Goal: Task Accomplishment & Management: Use online tool/utility

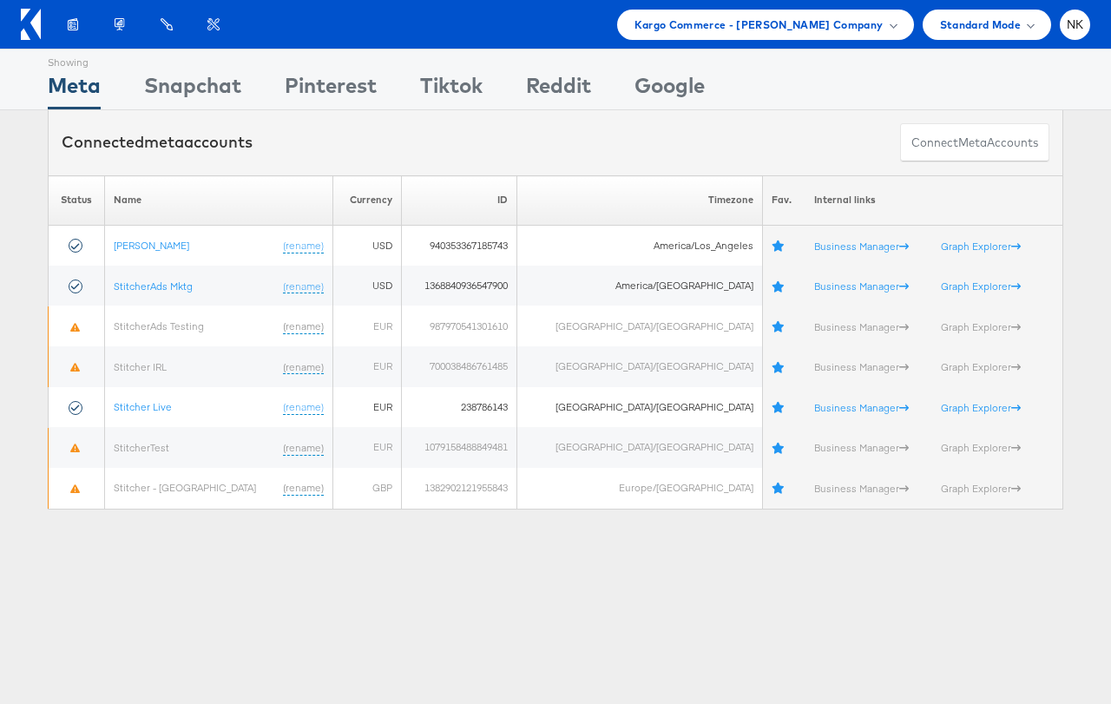
scroll to position [213, 0]
click at [852, 16] on span "Kargo Commerce - Namit Kumar Company" at bounding box center [759, 25] width 249 height 18
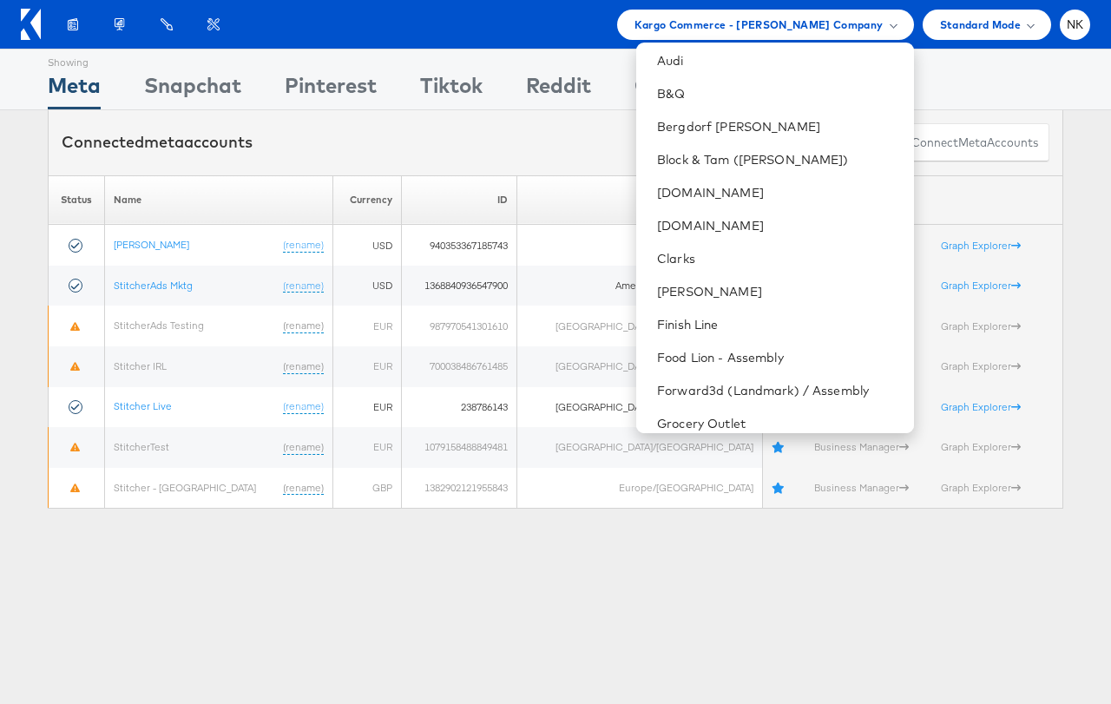
scroll to position [260, 0]
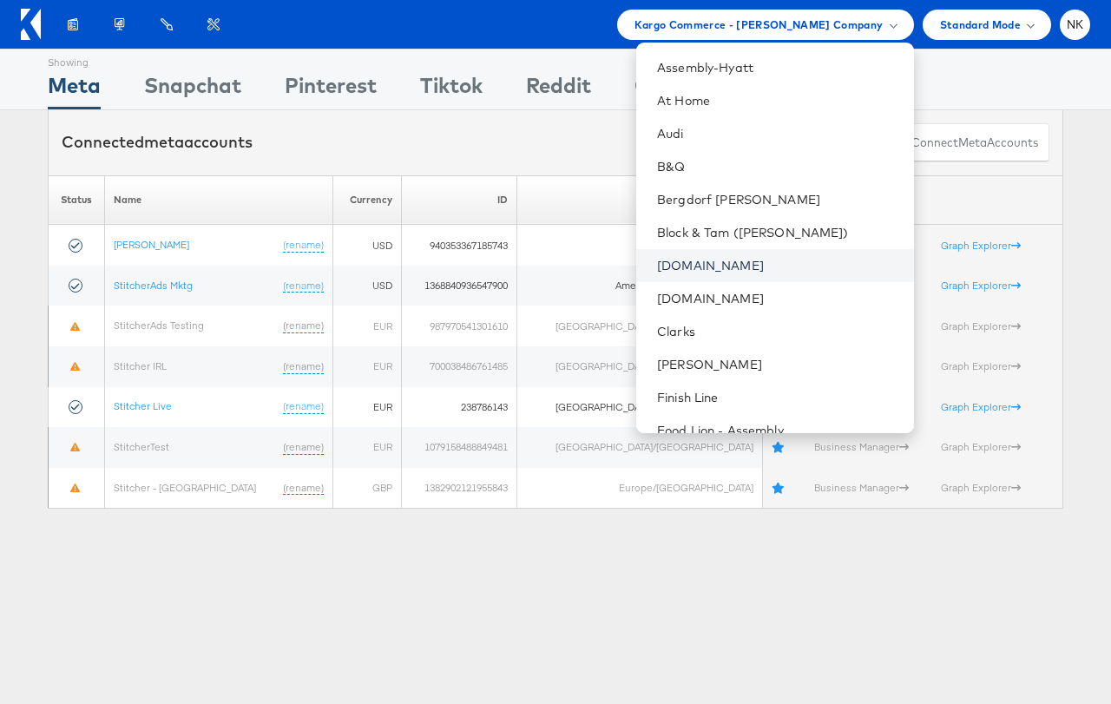
click at [755, 272] on link "[DOMAIN_NAME]" at bounding box center [778, 265] width 242 height 17
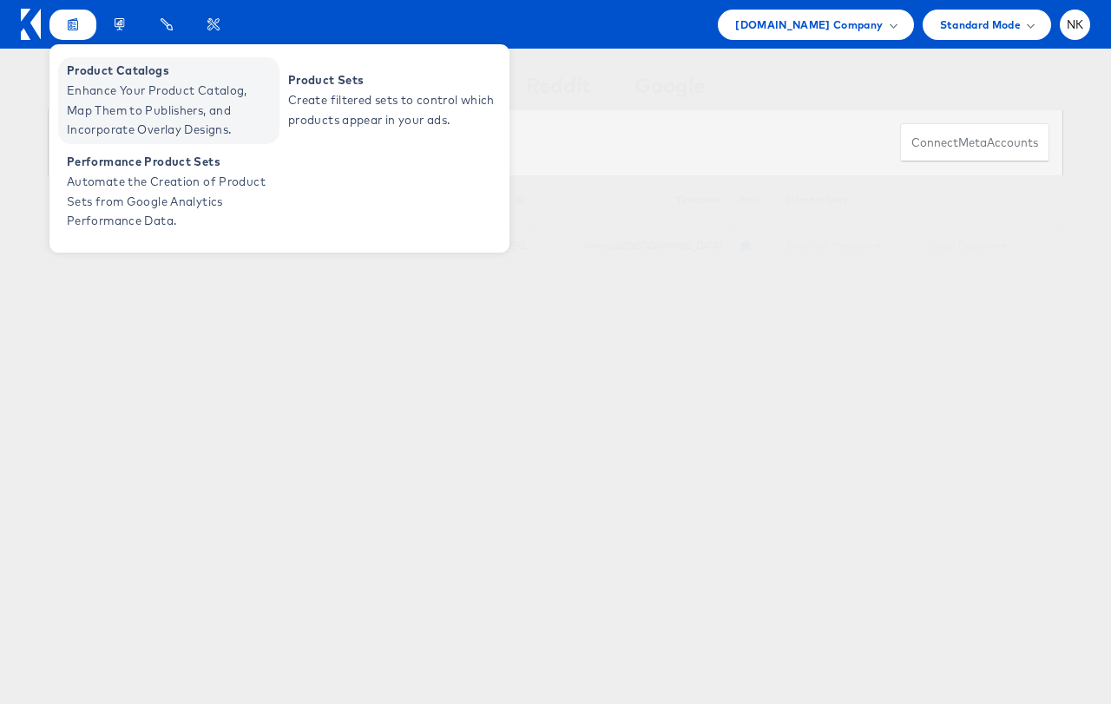
click at [79, 79] on span "Product Catalogs" at bounding box center [171, 71] width 208 height 20
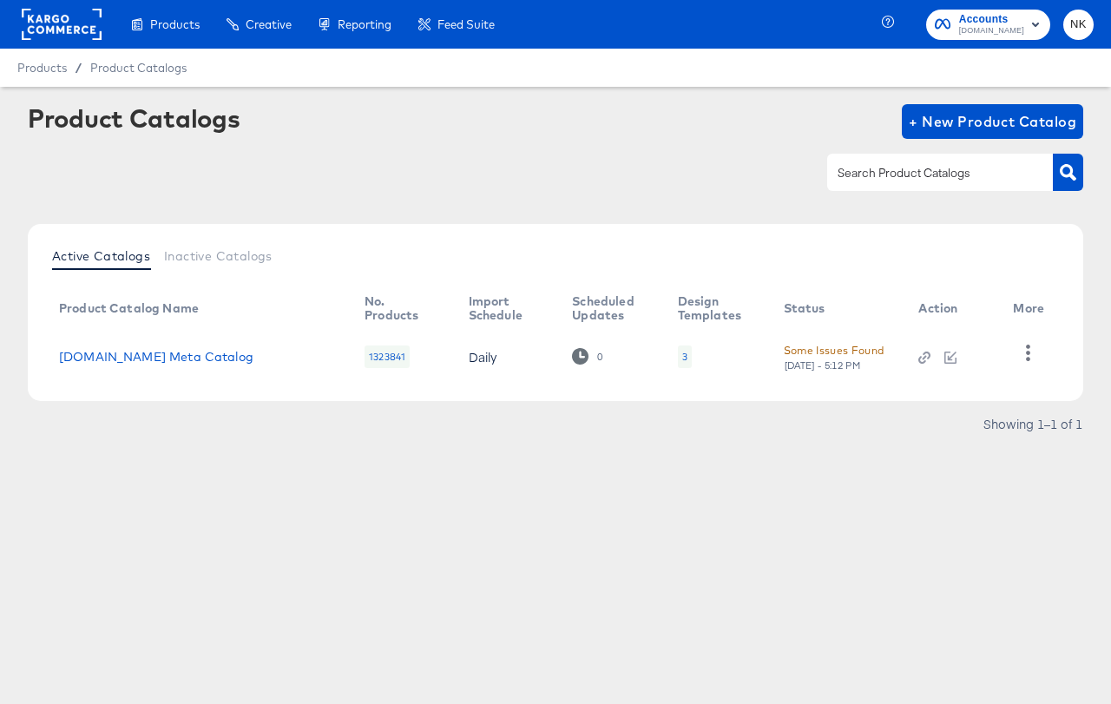
click at [788, 355] on div "Some Issues Found" at bounding box center [834, 350] width 101 height 18
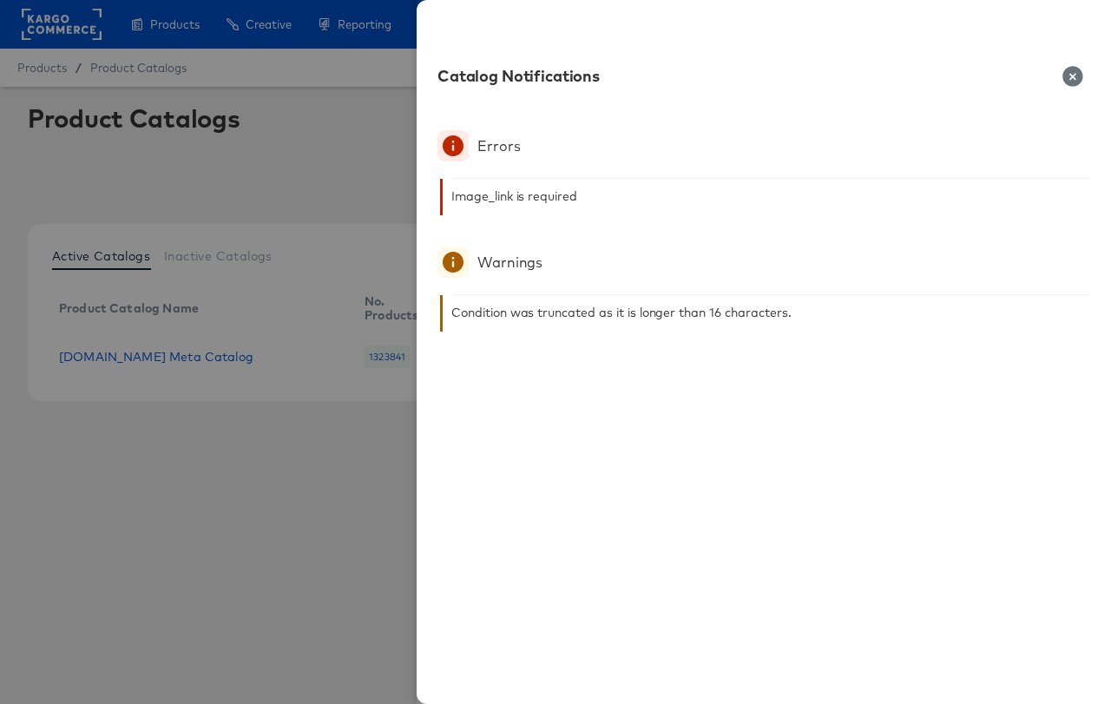
click at [1074, 69] on icon "button" at bounding box center [1073, 76] width 20 height 20
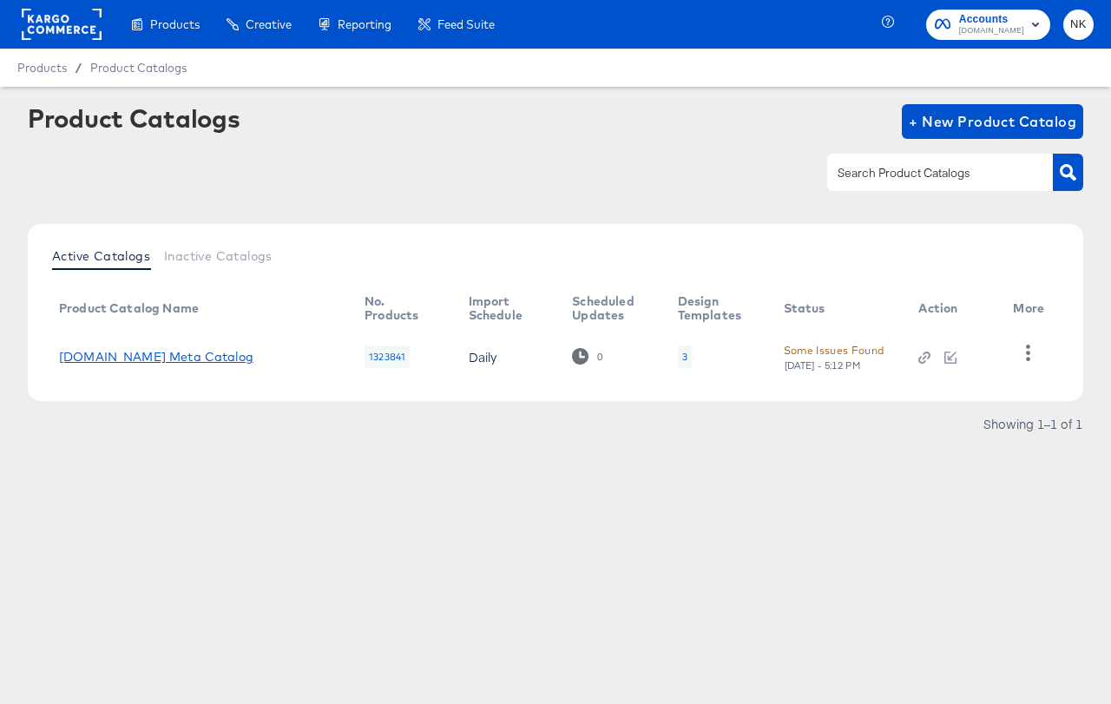
click at [195, 359] on link "[DOMAIN_NAME] Meta Catalog" at bounding box center [156, 357] width 194 height 14
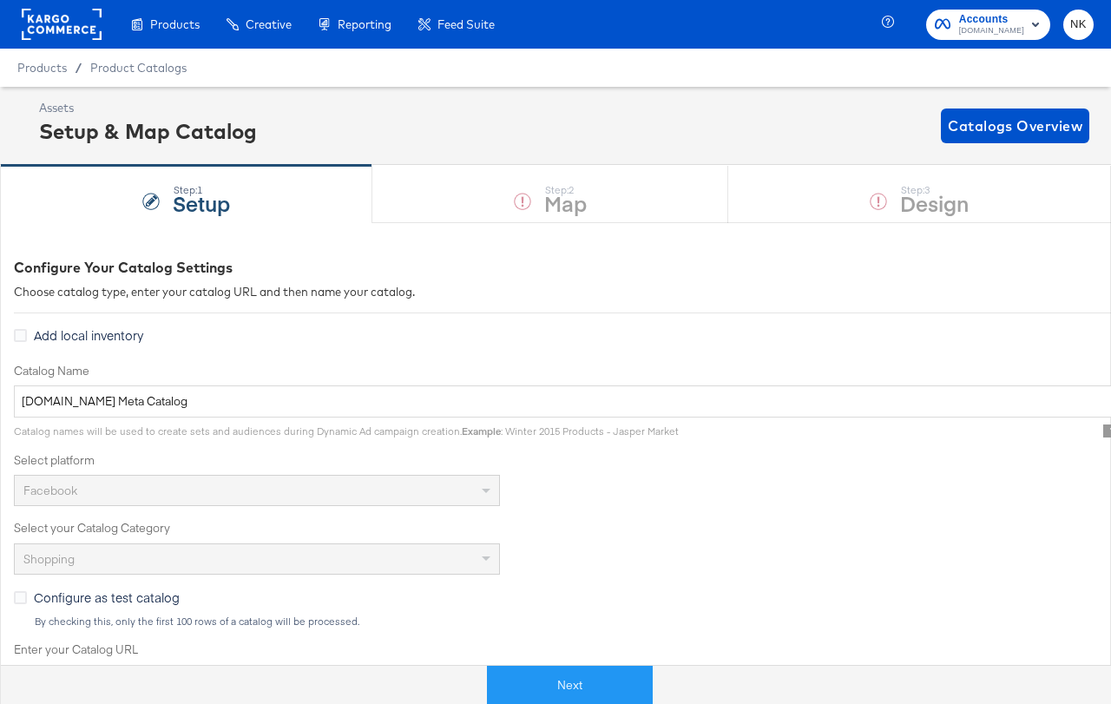
click at [547, 662] on div "Next" at bounding box center [569, 678] width 1111 height 52
click at [549, 671] on button "Next" at bounding box center [570, 685] width 166 height 39
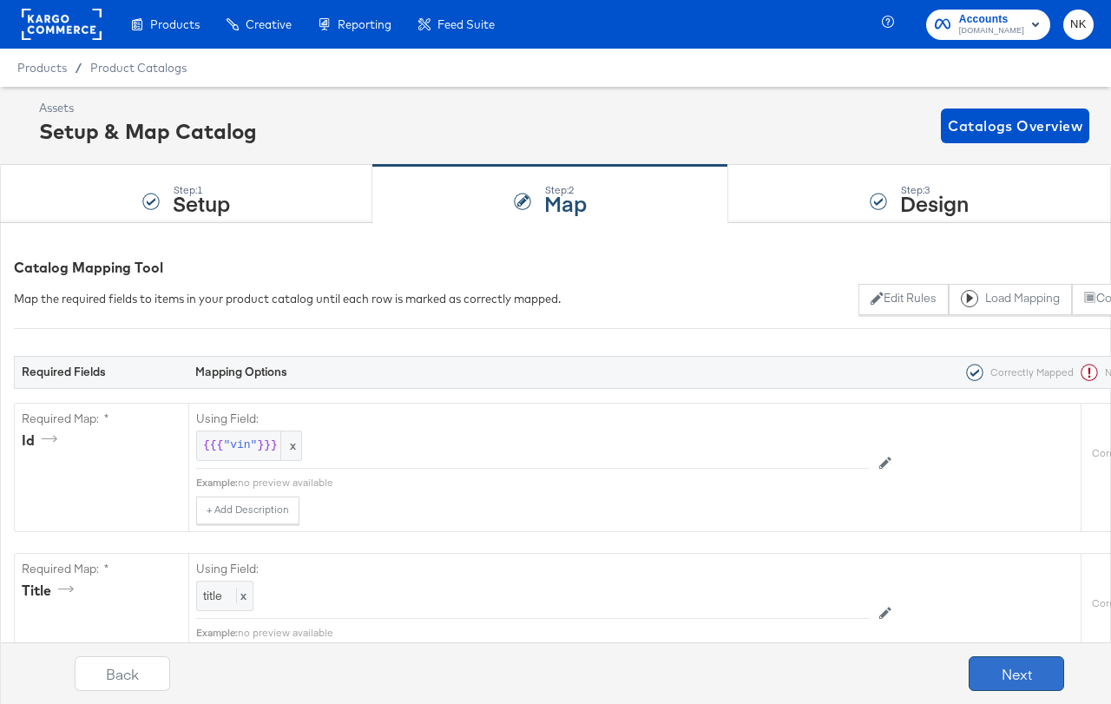
click at [1001, 668] on button "Next" at bounding box center [1016, 673] width 95 height 35
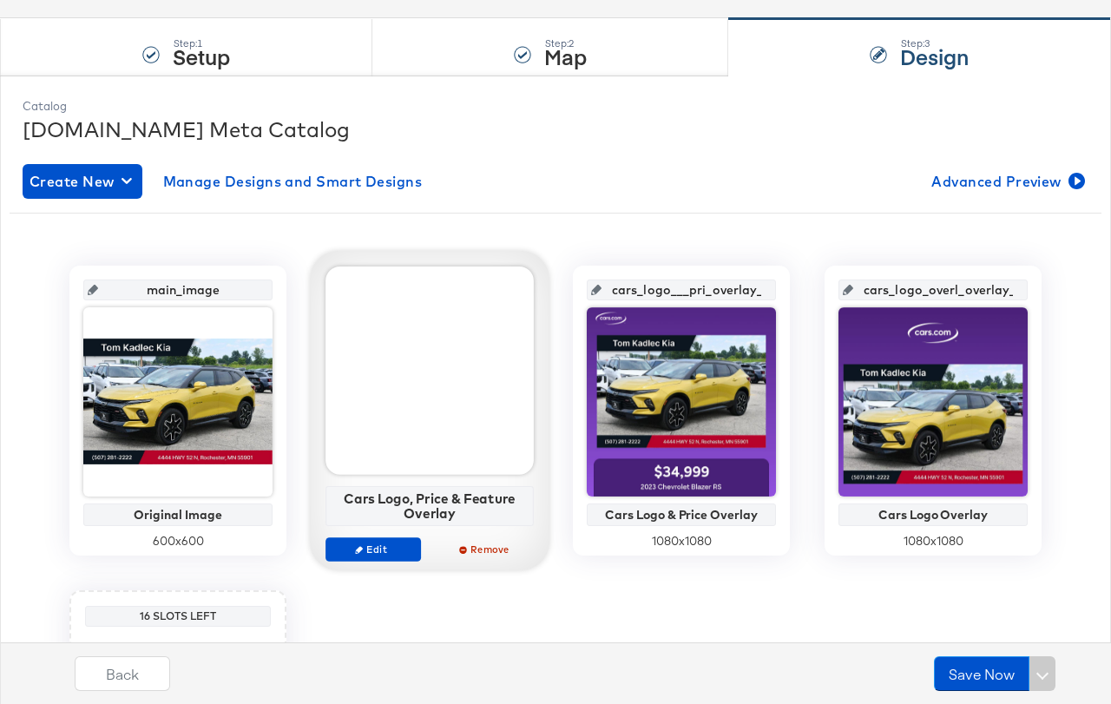
scroll to position [134, 0]
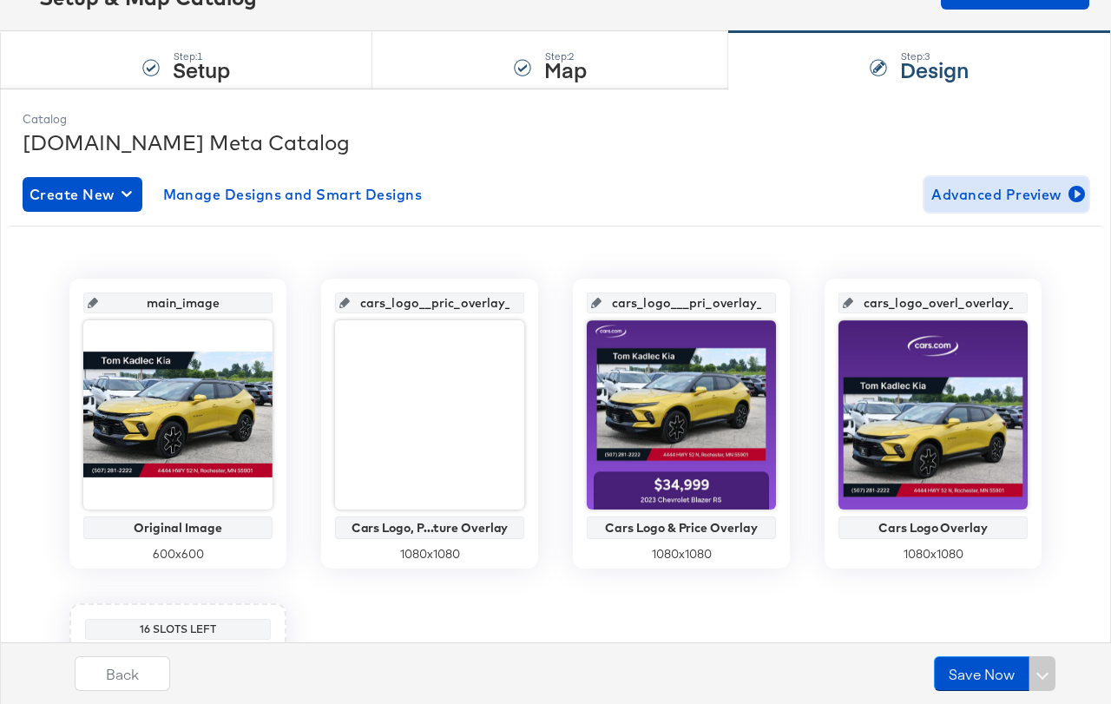
click at [994, 203] on span "Advanced Preview" at bounding box center [1006, 194] width 150 height 24
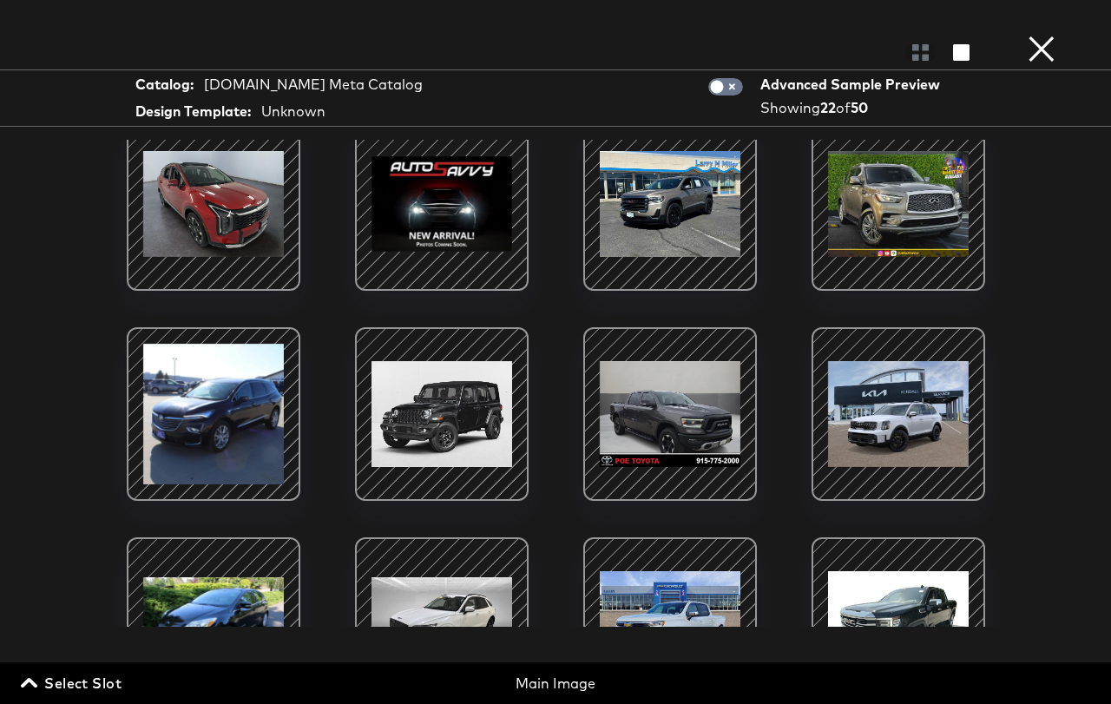
scroll to position [0, 0]
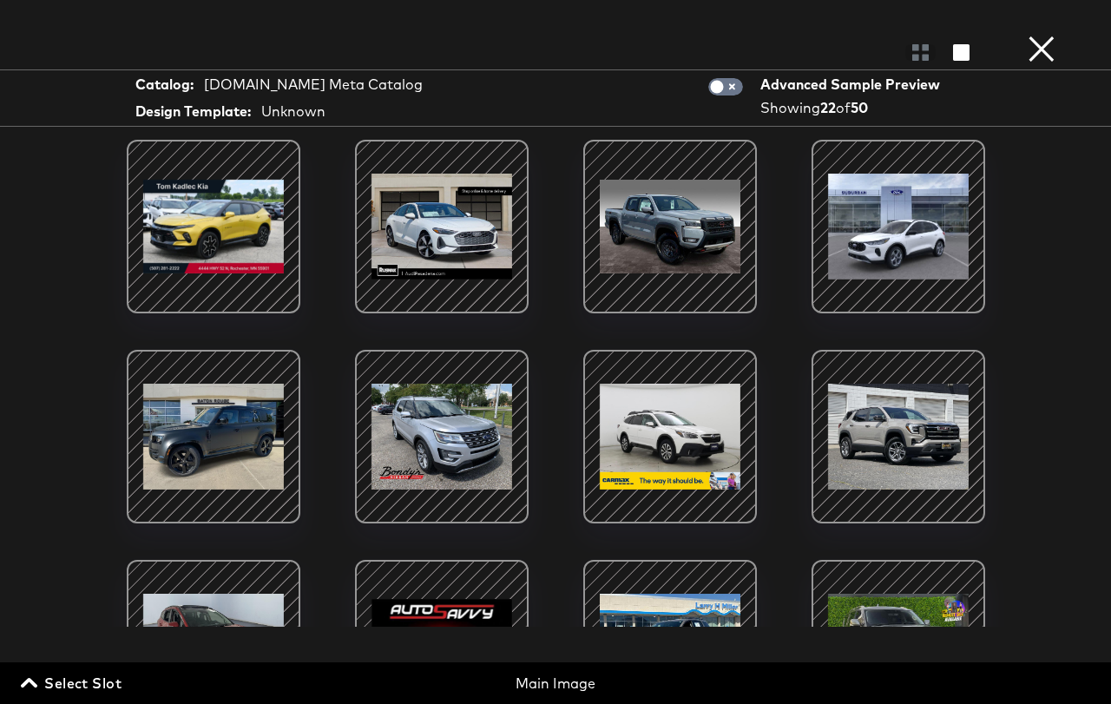
click at [1041, 35] on button "×" at bounding box center [1041, 17] width 35 height 35
